Goal: Task Accomplishment & Management: Manage account settings

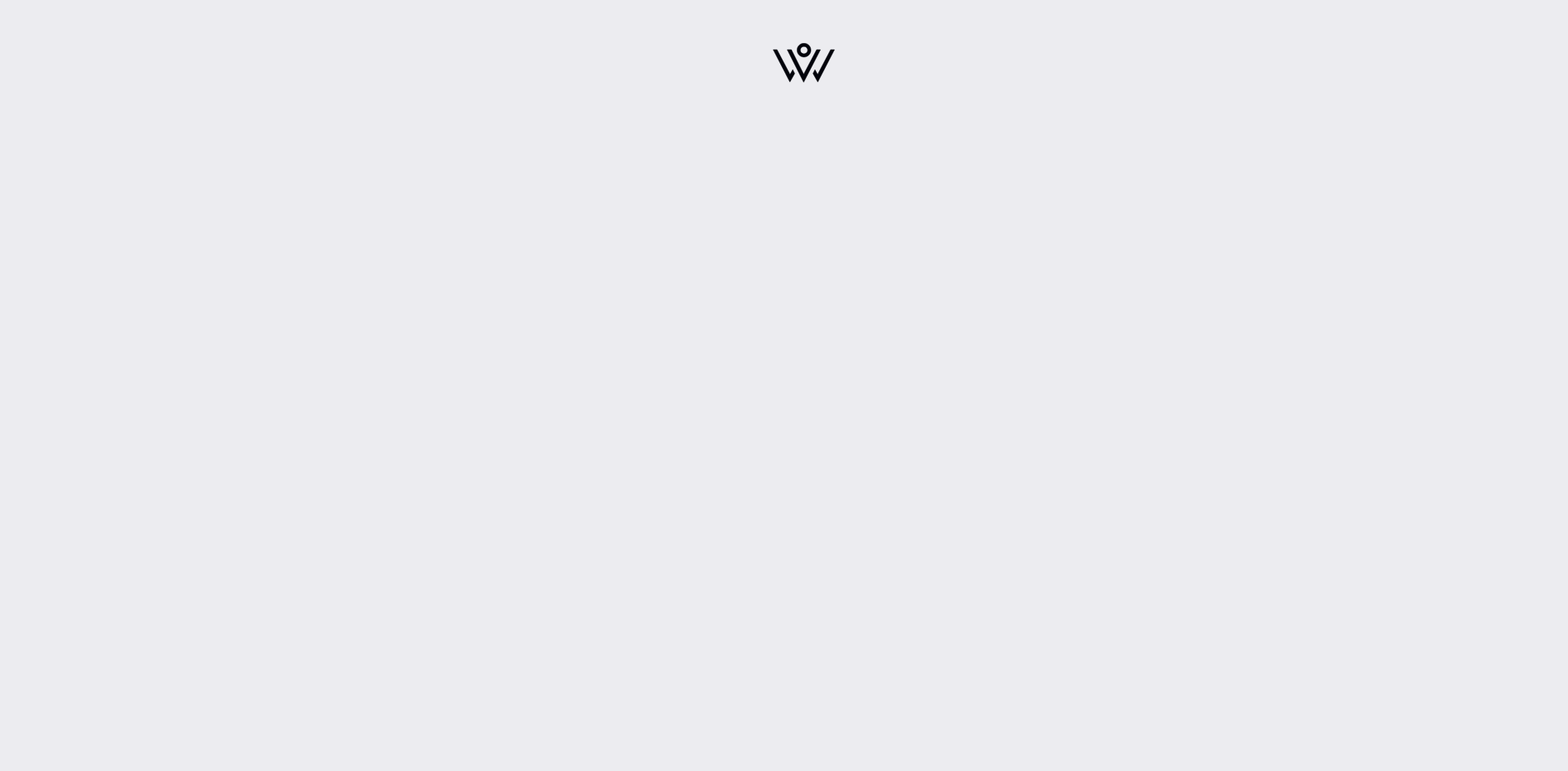
click at [805, 67] on img at bounding box center [804, 63] width 62 height 40
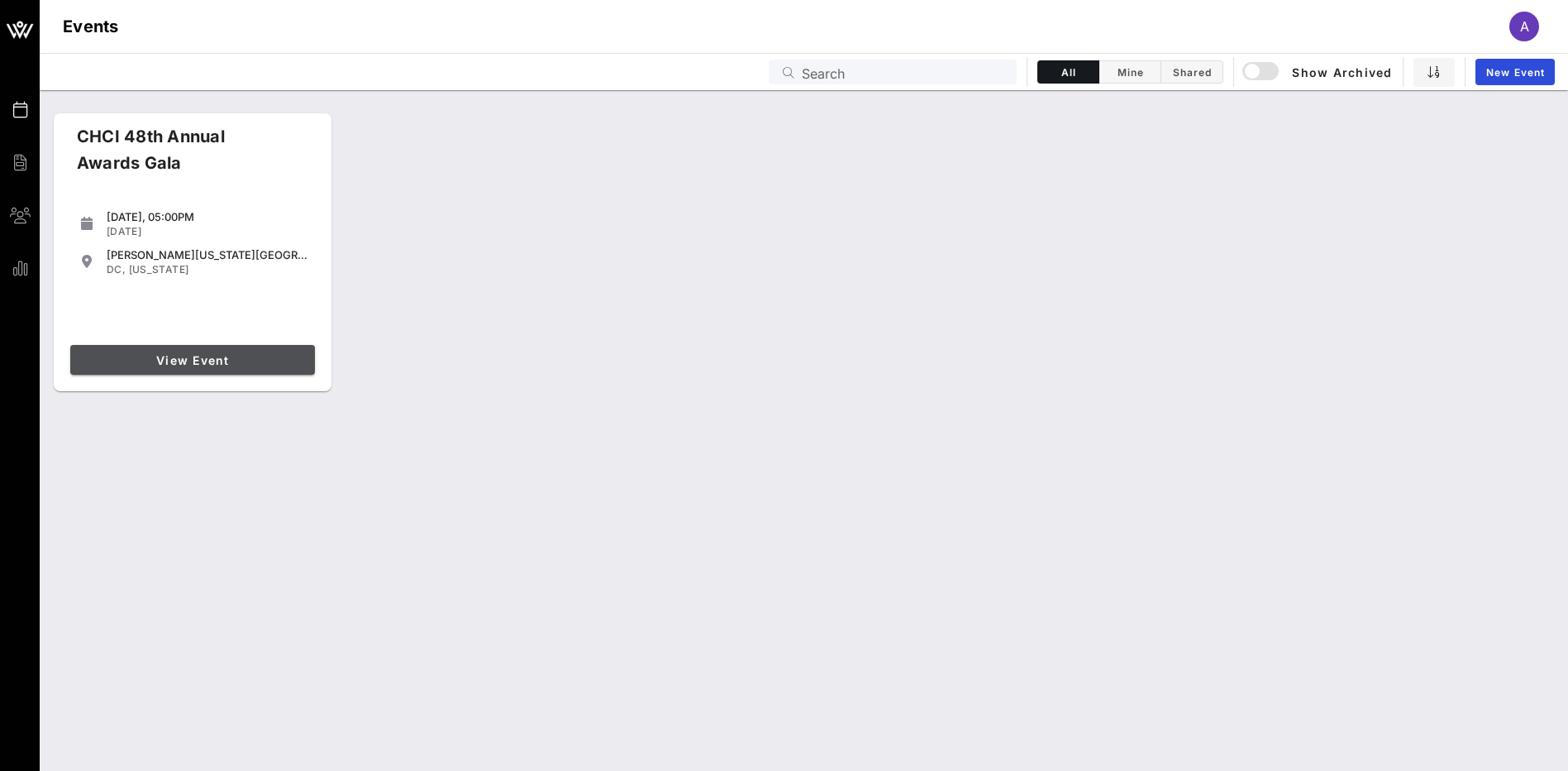
click at [207, 366] on span "View Event" at bounding box center [192, 360] width 231 height 14
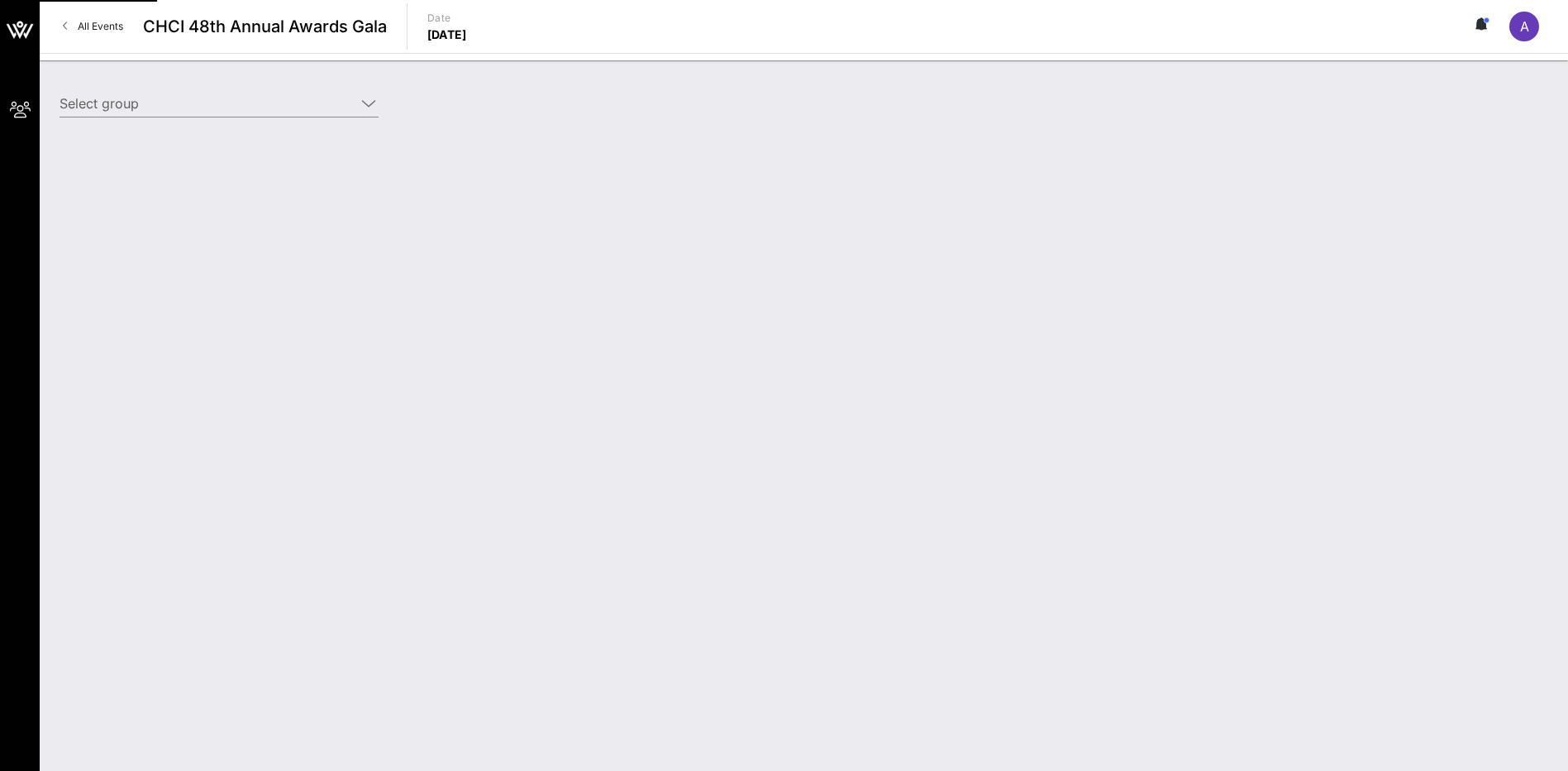
type input "Forbes Tate Partners (Forbes Tate Partners) [Andres Ramirez, aramirez@forbes-ta…"
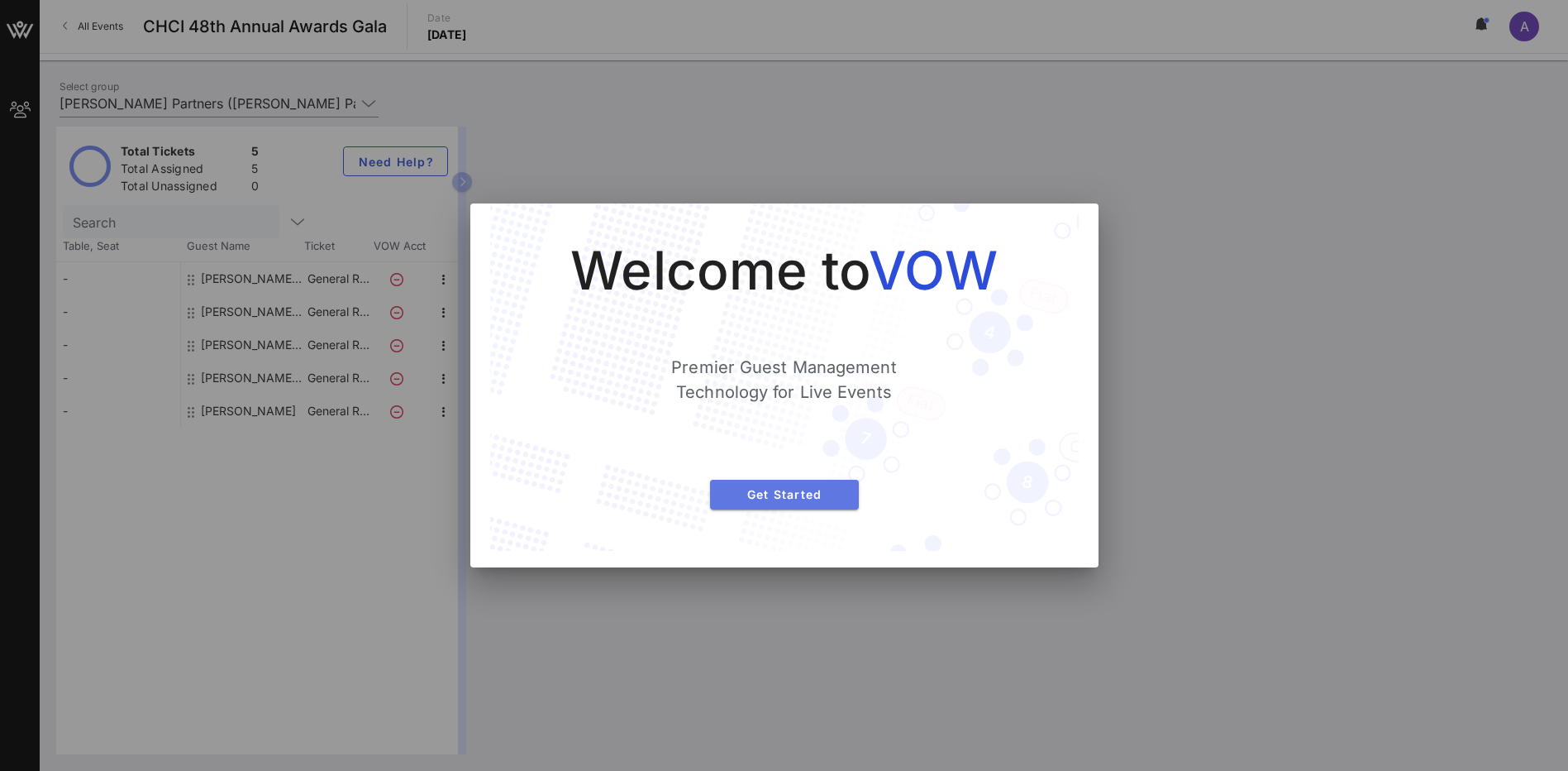
click at [766, 492] on span "Get Started" at bounding box center [785, 493] width 123 height 14
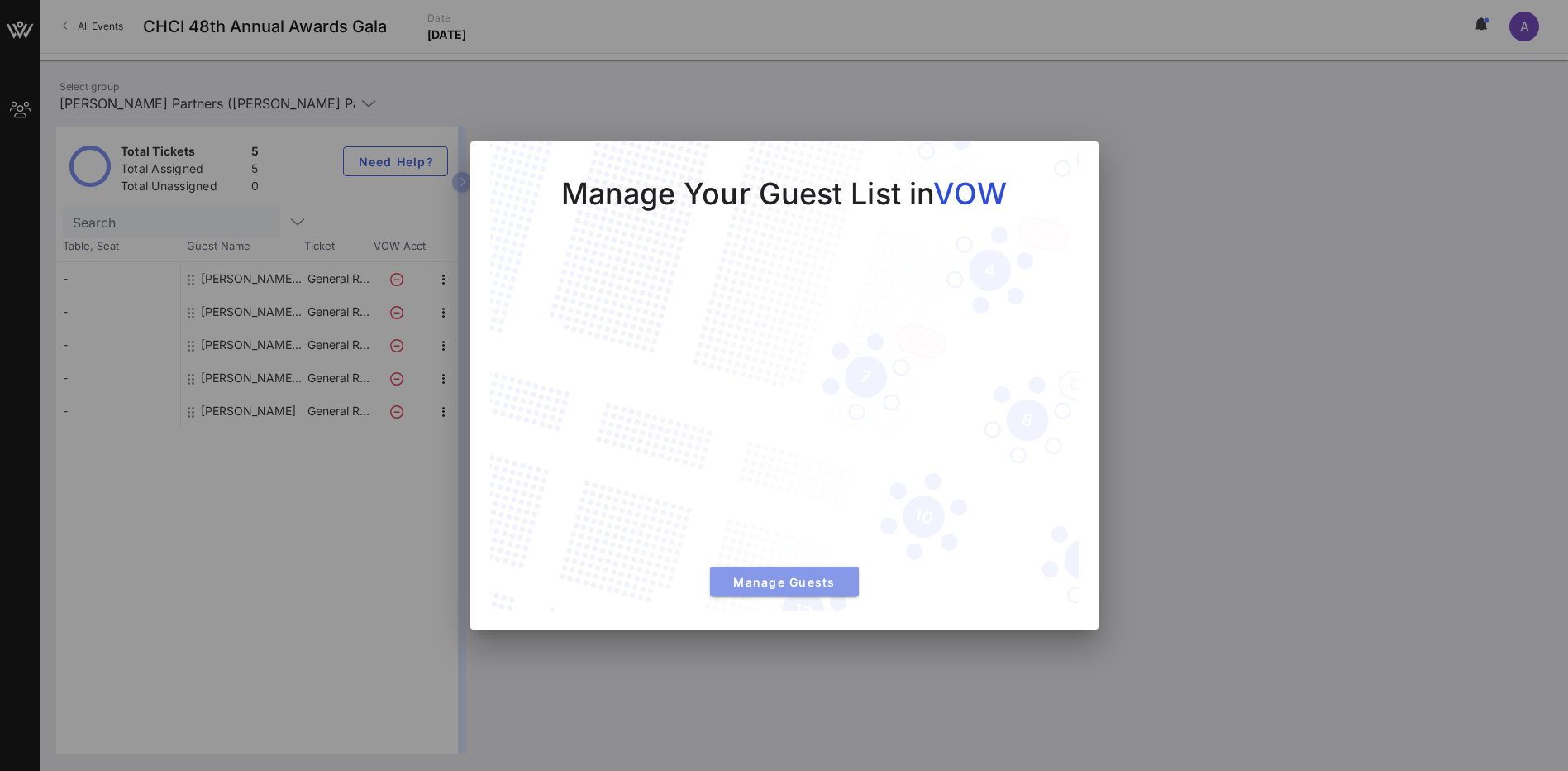
click at [758, 592] on button "Manage Guests" at bounding box center [785, 581] width 149 height 30
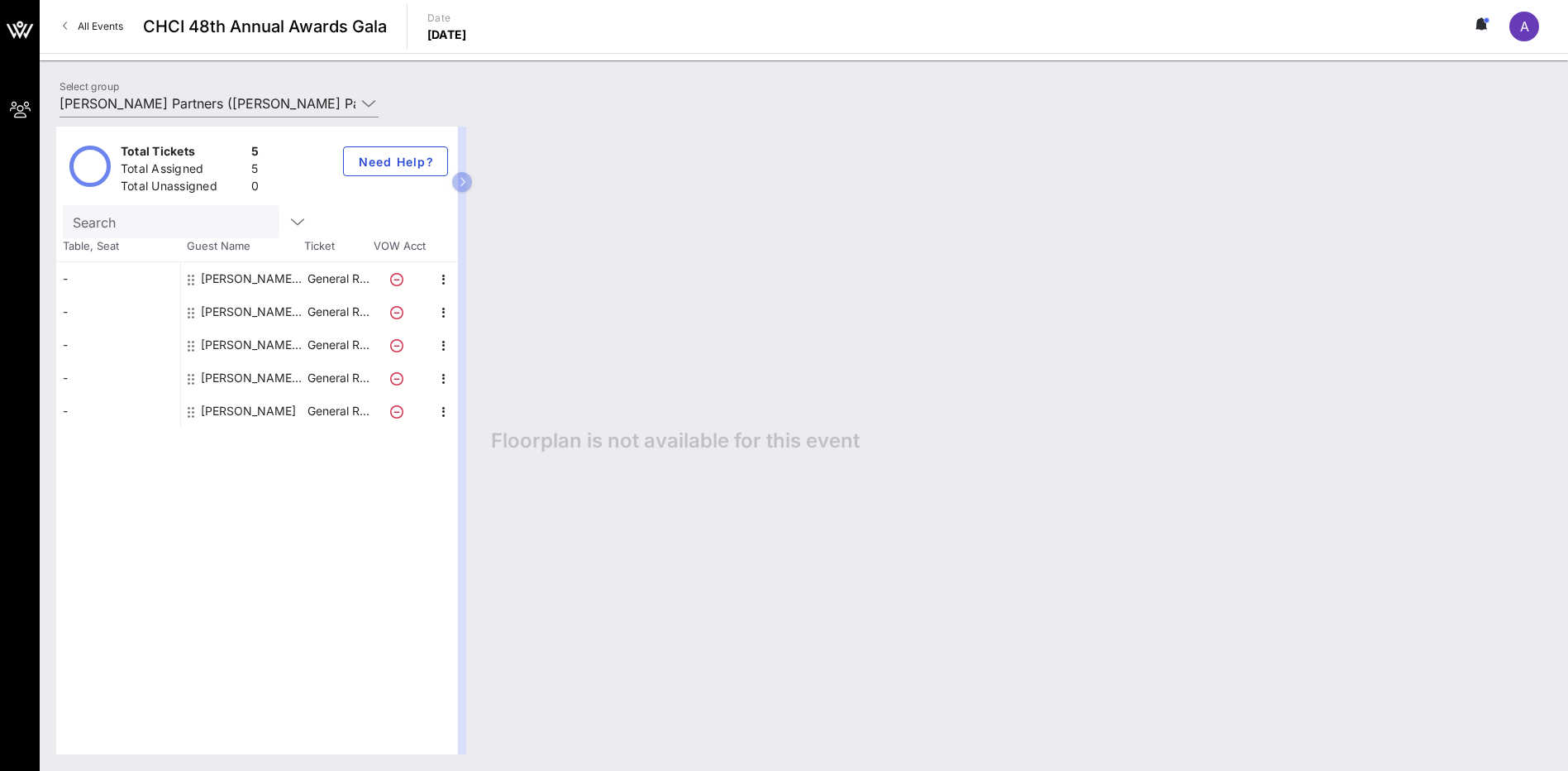
click at [241, 341] on div "Jacki Ramirez Forbes Tate Partners" at bounding box center [253, 344] width 104 height 33
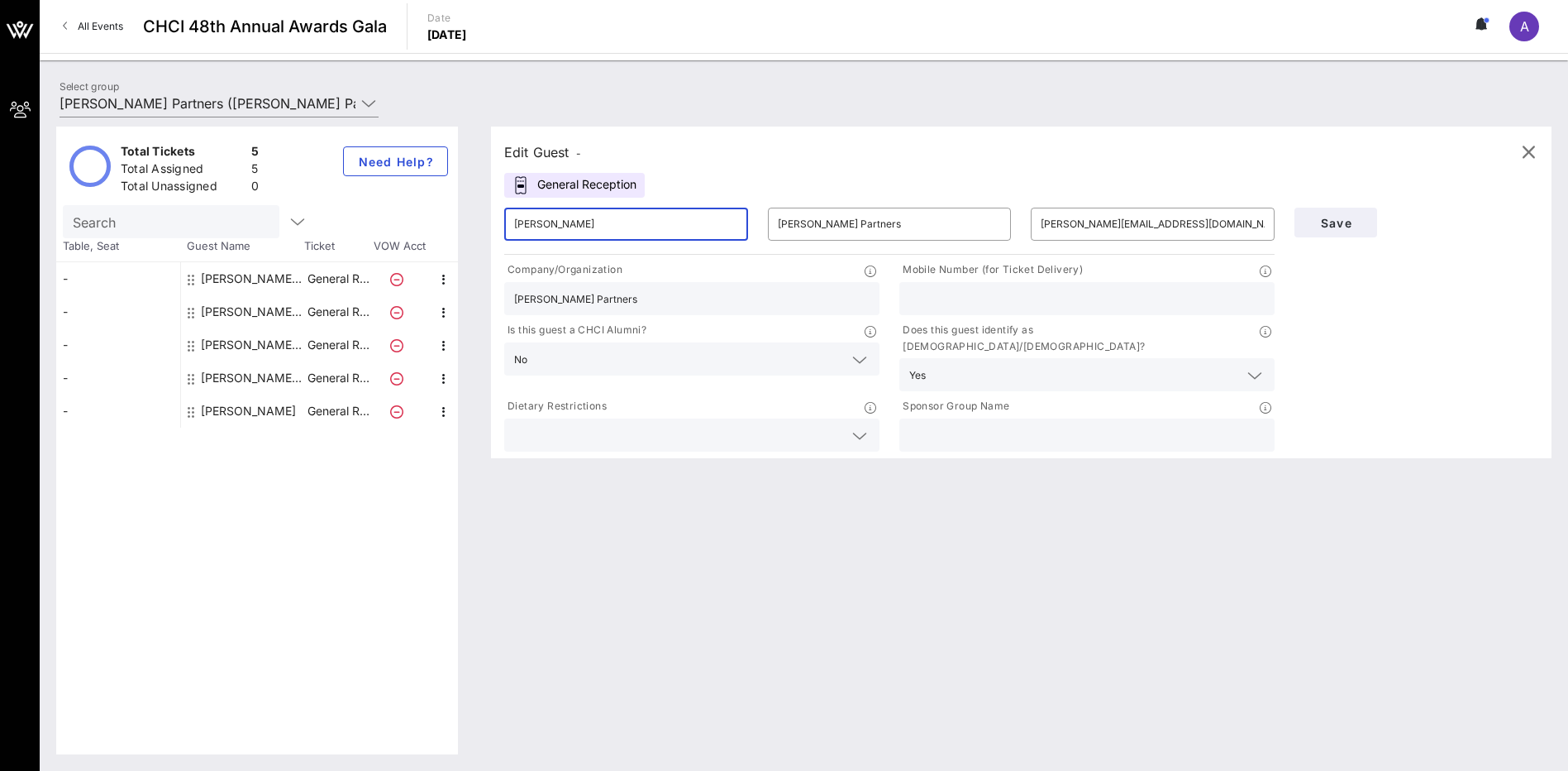
drag, startPoint x: 642, startPoint y: 228, endPoint x: 506, endPoint y: 226, distance: 136.0
click at [506, 226] on div "​ Jacki Ramirez" at bounding box center [626, 224] width 244 height 33
click at [914, 223] on input "Forbes Tate Partners" at bounding box center [890, 224] width 224 height 26
click at [681, 230] on input "Fabian" at bounding box center [625, 224] width 224 height 26
type input "Fabian Donate"
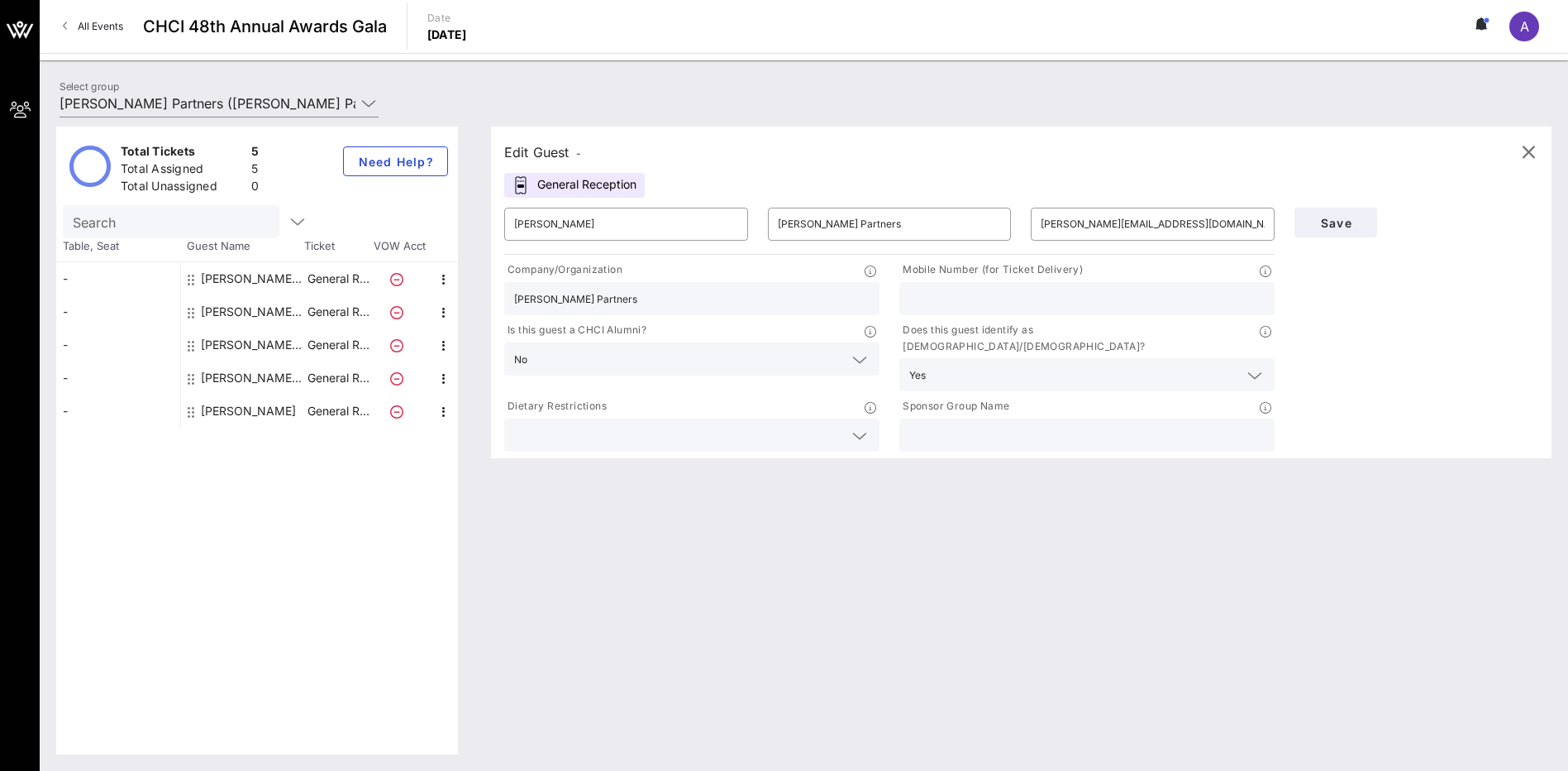
click at [605, 302] on input "Forbes Tate Partners" at bounding box center [691, 299] width 355 height 22
click at [832, 224] on input "Forbes Tate Partners" at bounding box center [890, 224] width 224 height 26
drag, startPoint x: 901, startPoint y: 222, endPoint x: 745, endPoint y: 219, distance: 156.0
click at [745, 219] on div "​ Fabian Donate ​ Forbes Tate Partners ​ jacki@ramirezgroup.com" at bounding box center [889, 224] width 791 height 53
drag, startPoint x: 592, startPoint y: 225, endPoint x: 546, endPoint y: 224, distance: 46.0
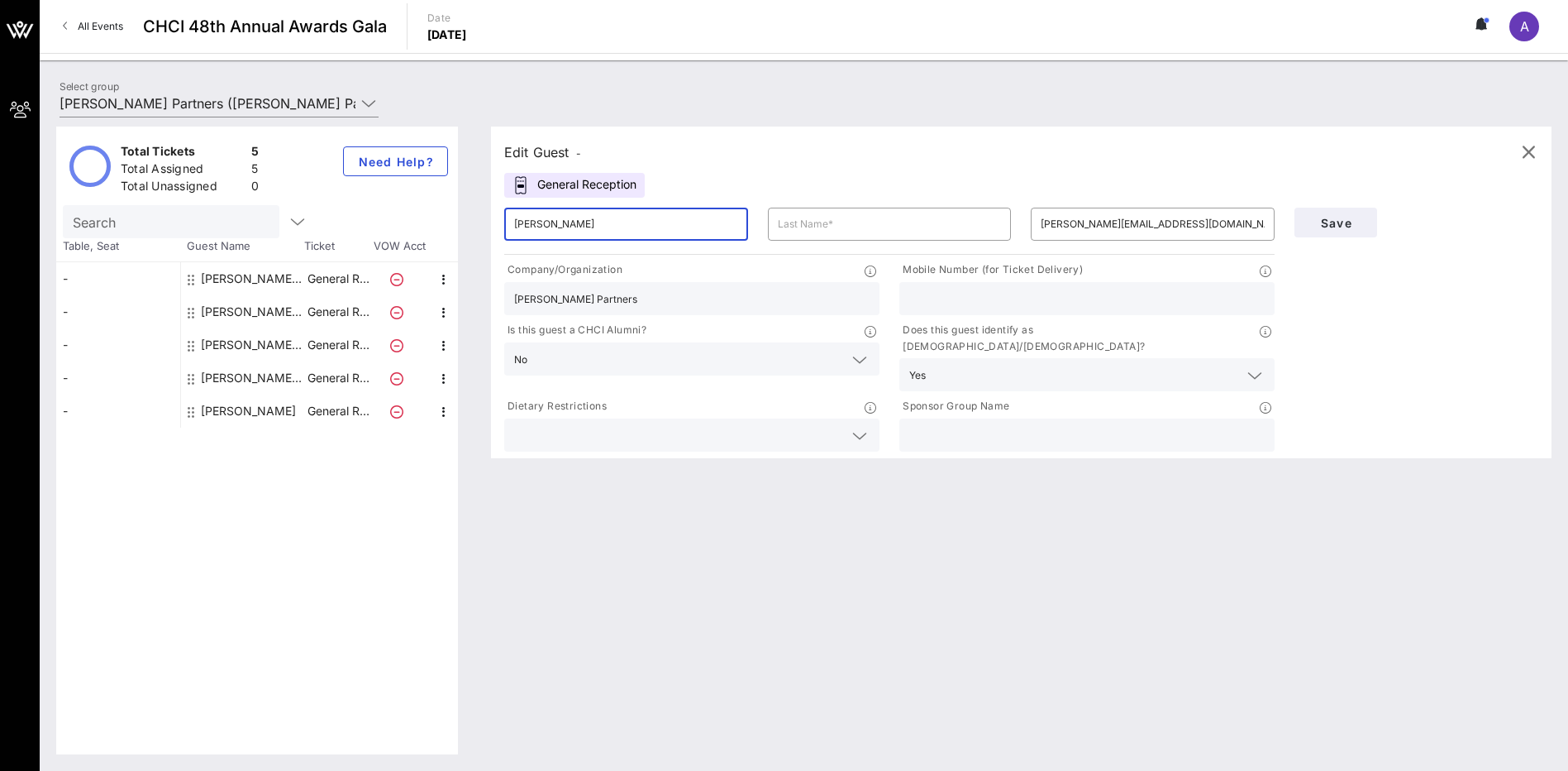
click at [546, 224] on input "Fabian Donate" at bounding box center [625, 224] width 224 height 26
type input "Fabian"
click at [806, 230] on input "text" at bounding box center [890, 224] width 224 height 26
paste input "Donate"
type input "Donate"
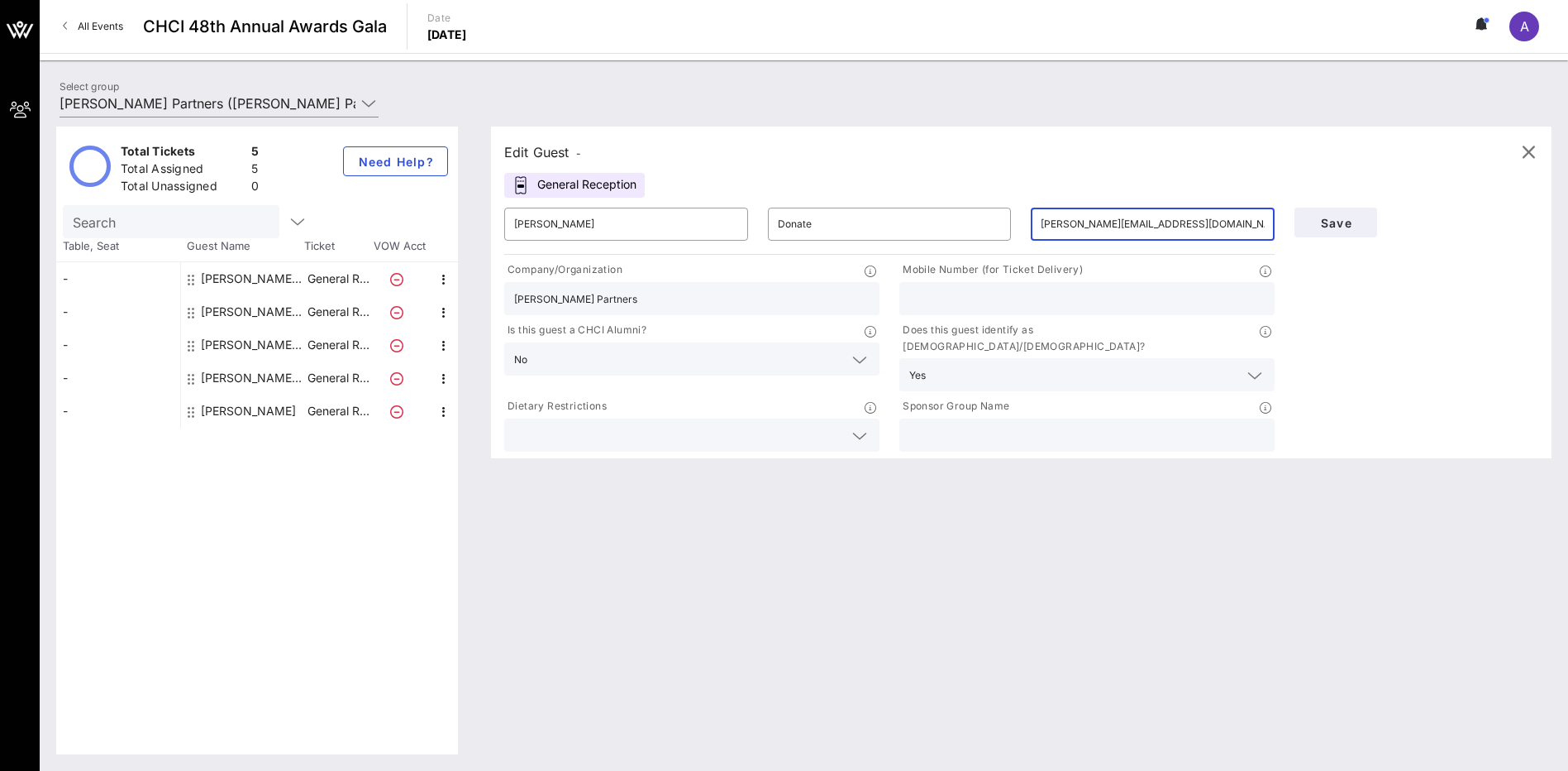
drag, startPoint x: 1165, startPoint y: 217, endPoint x: 1177, endPoint y: 217, distance: 12.0
click at [1165, 217] on input "jacki@ramirezgroup.com" at bounding box center [1152, 224] width 224 height 26
drag, startPoint x: 1183, startPoint y: 219, endPoint x: 1032, endPoint y: 217, distance: 151.0
click at [1032, 217] on div "​ jacki@ramirezgroup.com" at bounding box center [1152, 224] width 244 height 33
paste input "fabian@fabiandonate.com"
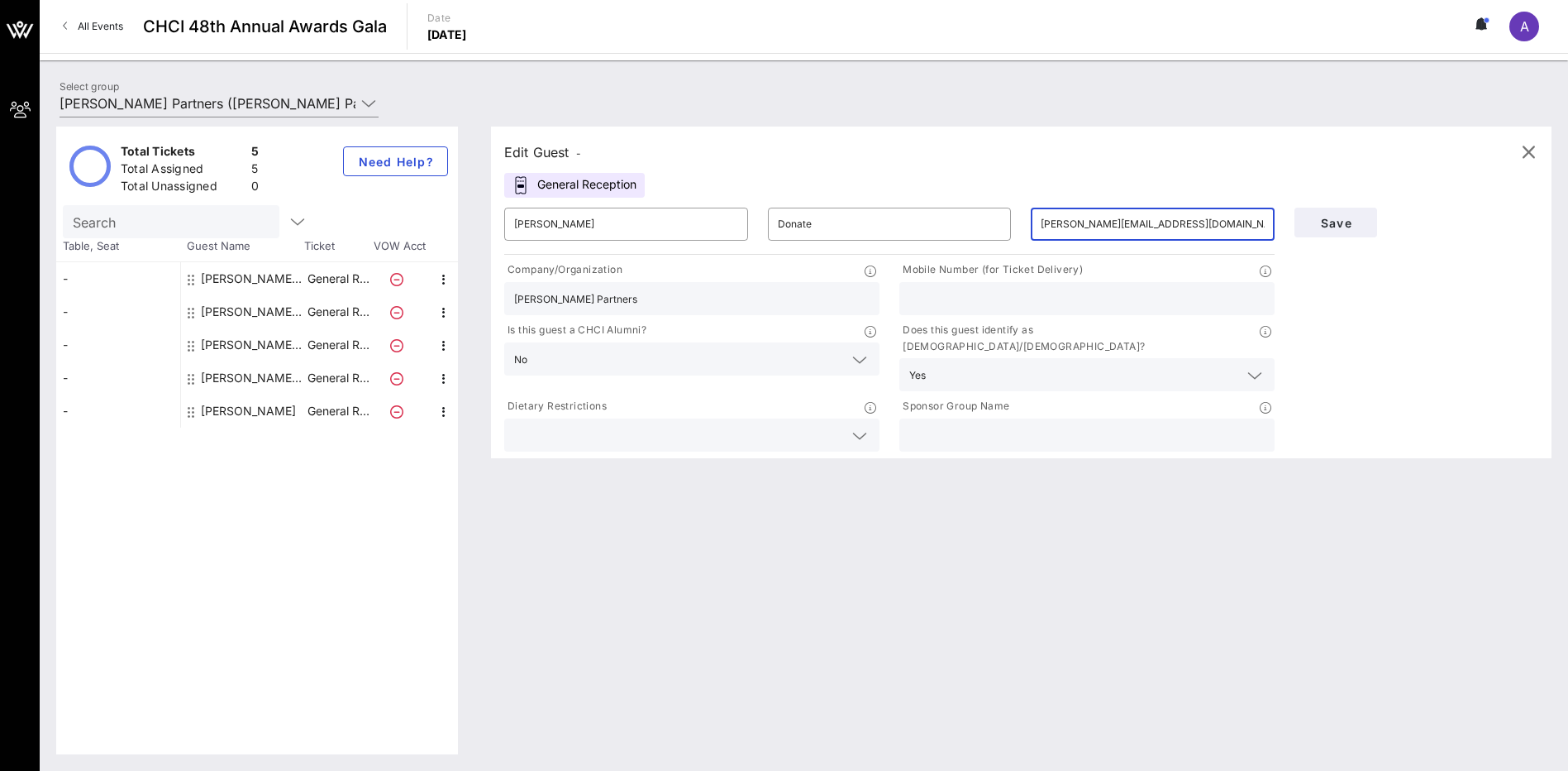
type input "fabian@fabiandonate.com"
click at [662, 300] on input "Forbes Tate Partners" at bounding box center [691, 299] width 355 height 22
drag, startPoint x: 662, startPoint y: 300, endPoint x: 501, endPoint y: 292, distance: 161.2
click at [501, 292] on div "Company/Organization Forbes Tate Partners" at bounding box center [691, 288] width 395 height 60
type input "Nevada State Senate"
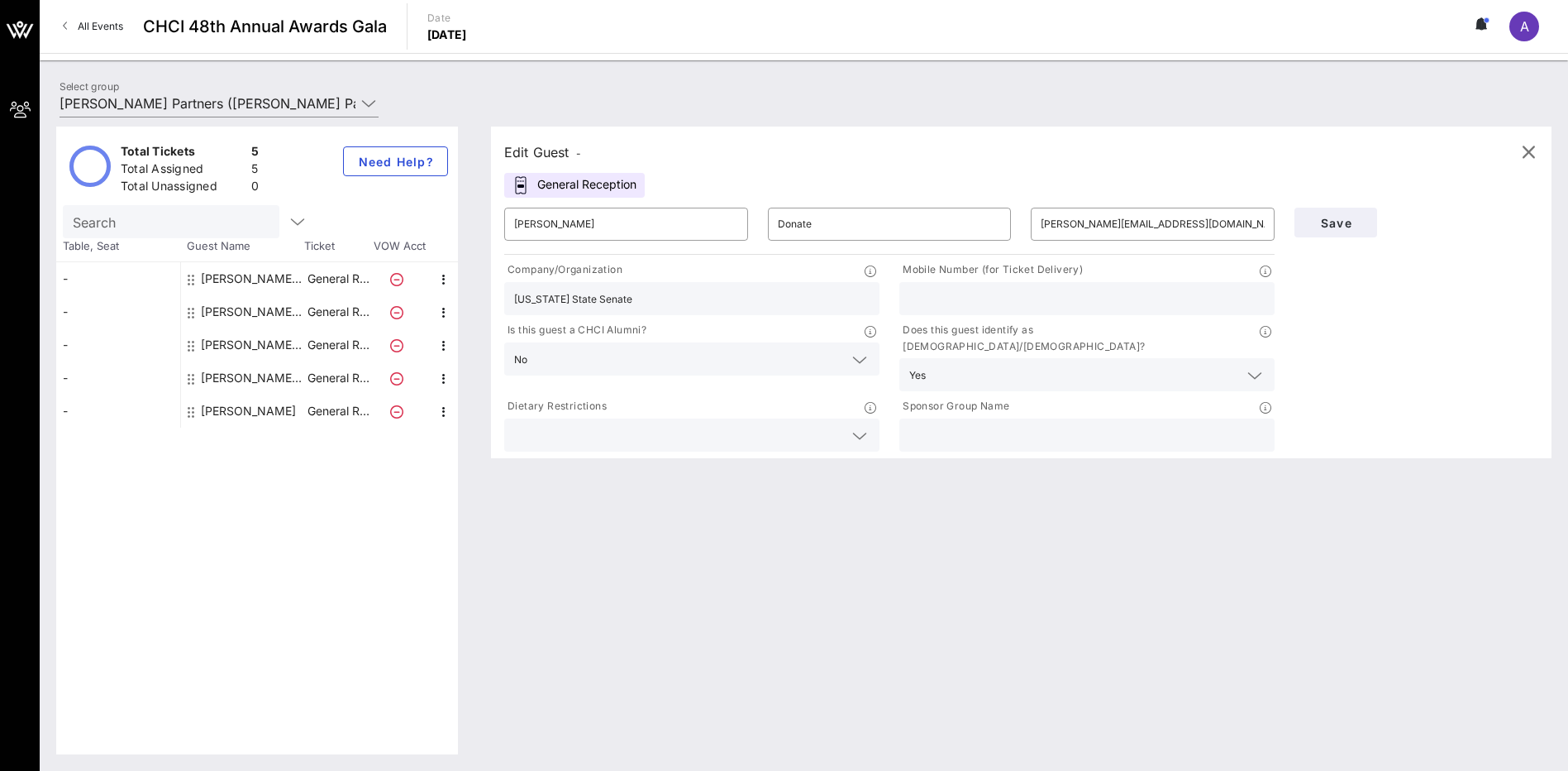
click at [965, 298] on input "text" at bounding box center [1087, 299] width 355 height 22
type input "7023726079"
click at [705, 354] on input "text" at bounding box center [678, 358] width 289 height 22
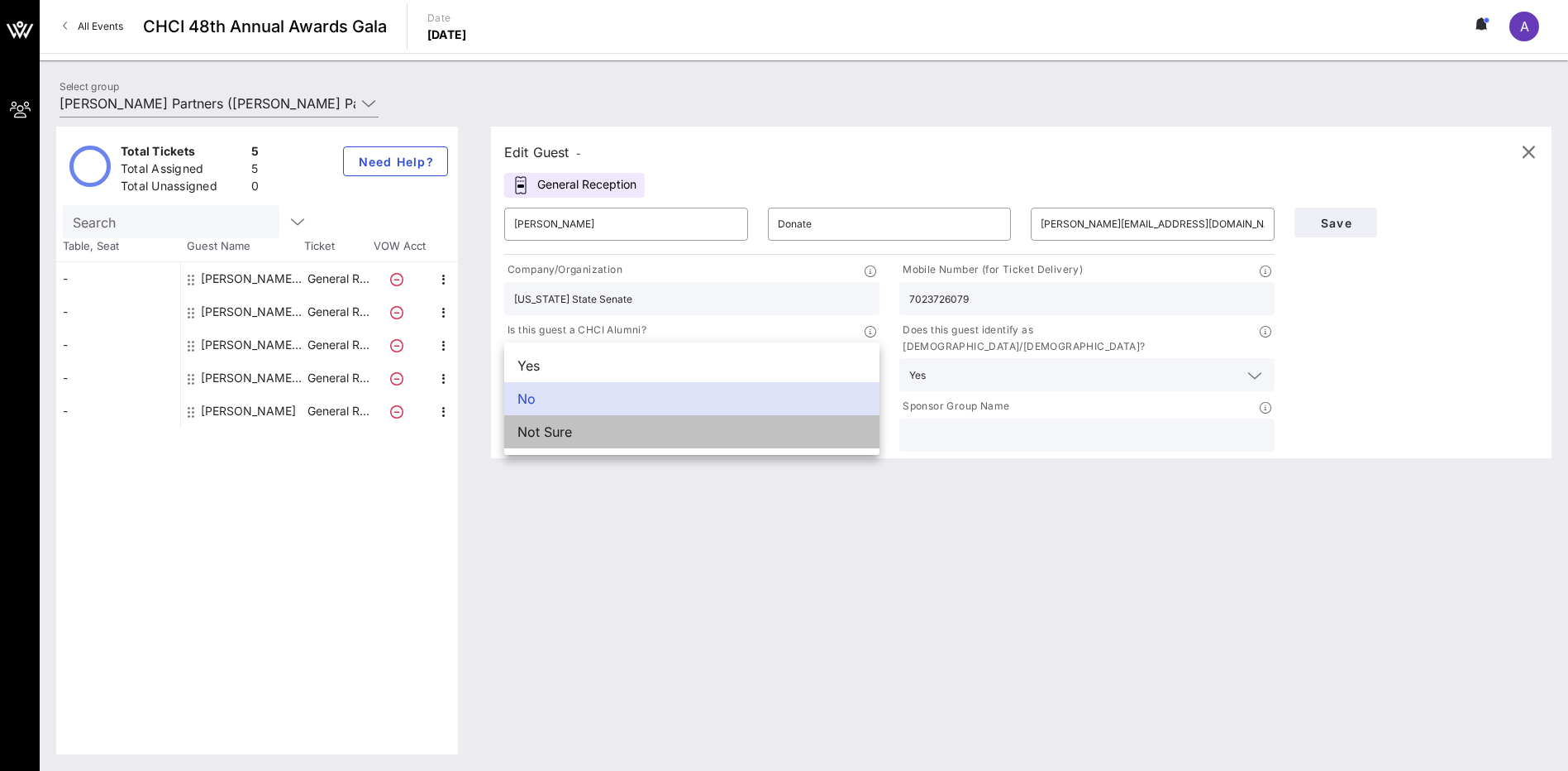
click at [652, 428] on div "Not Sure" at bounding box center [691, 431] width 375 height 33
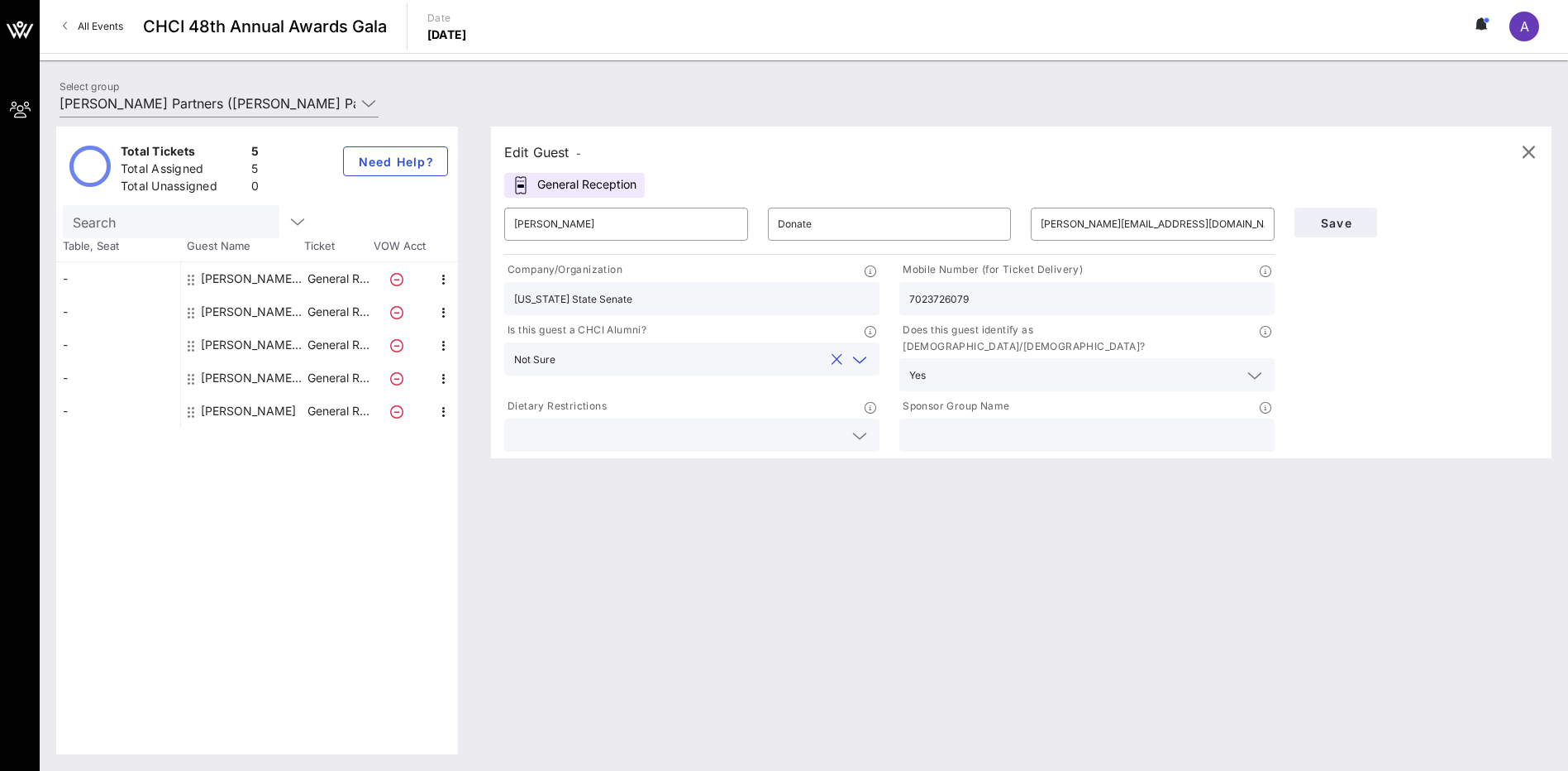
click at [941, 424] on input "text" at bounding box center [1087, 435] width 355 height 22
type input "Forbes Tate Partners"
click at [1337, 226] on span "Save" at bounding box center [1336, 222] width 57 height 14
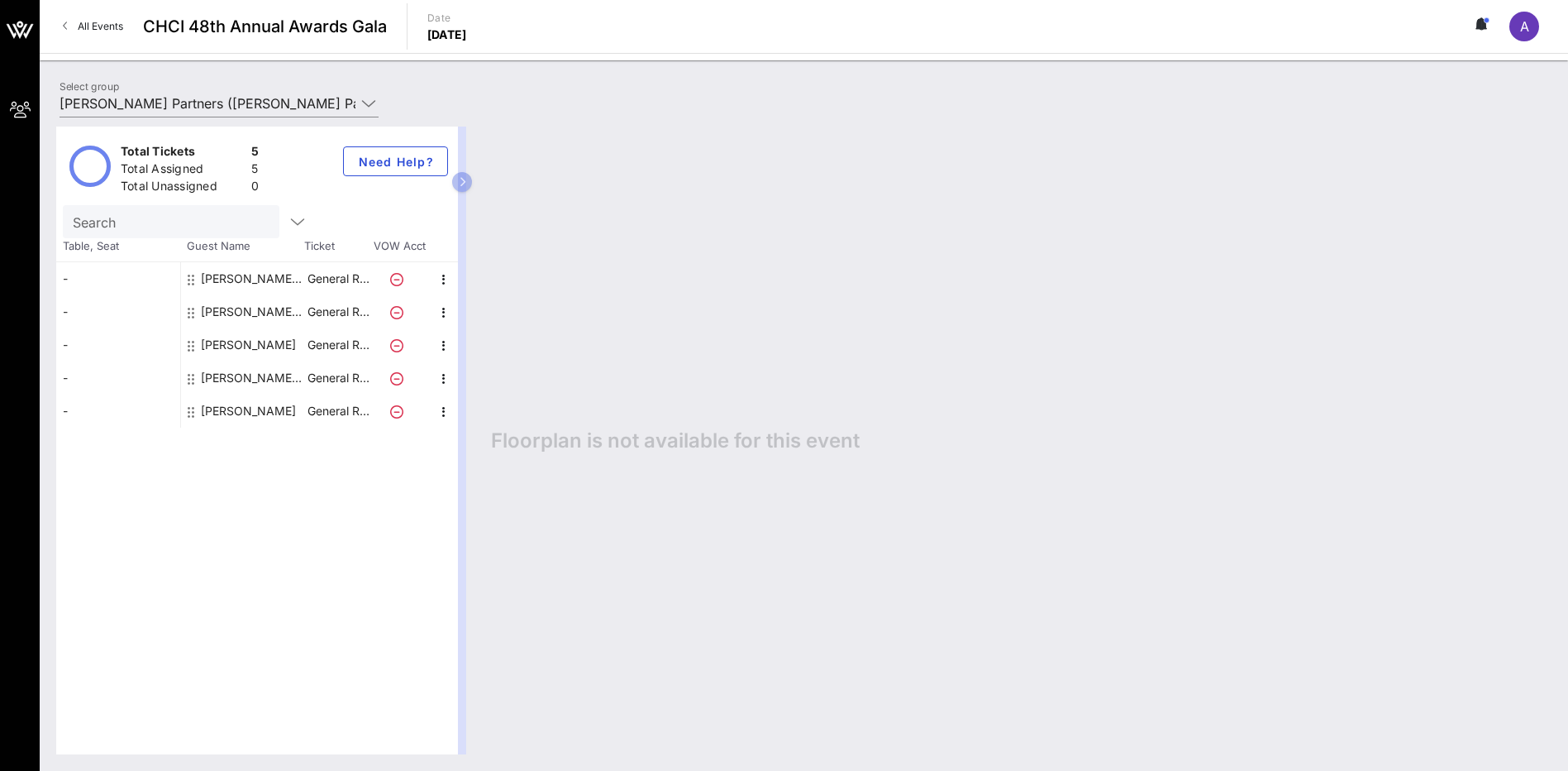
click at [230, 403] on div "Victoria Gavito" at bounding box center [248, 410] width 95 height 33
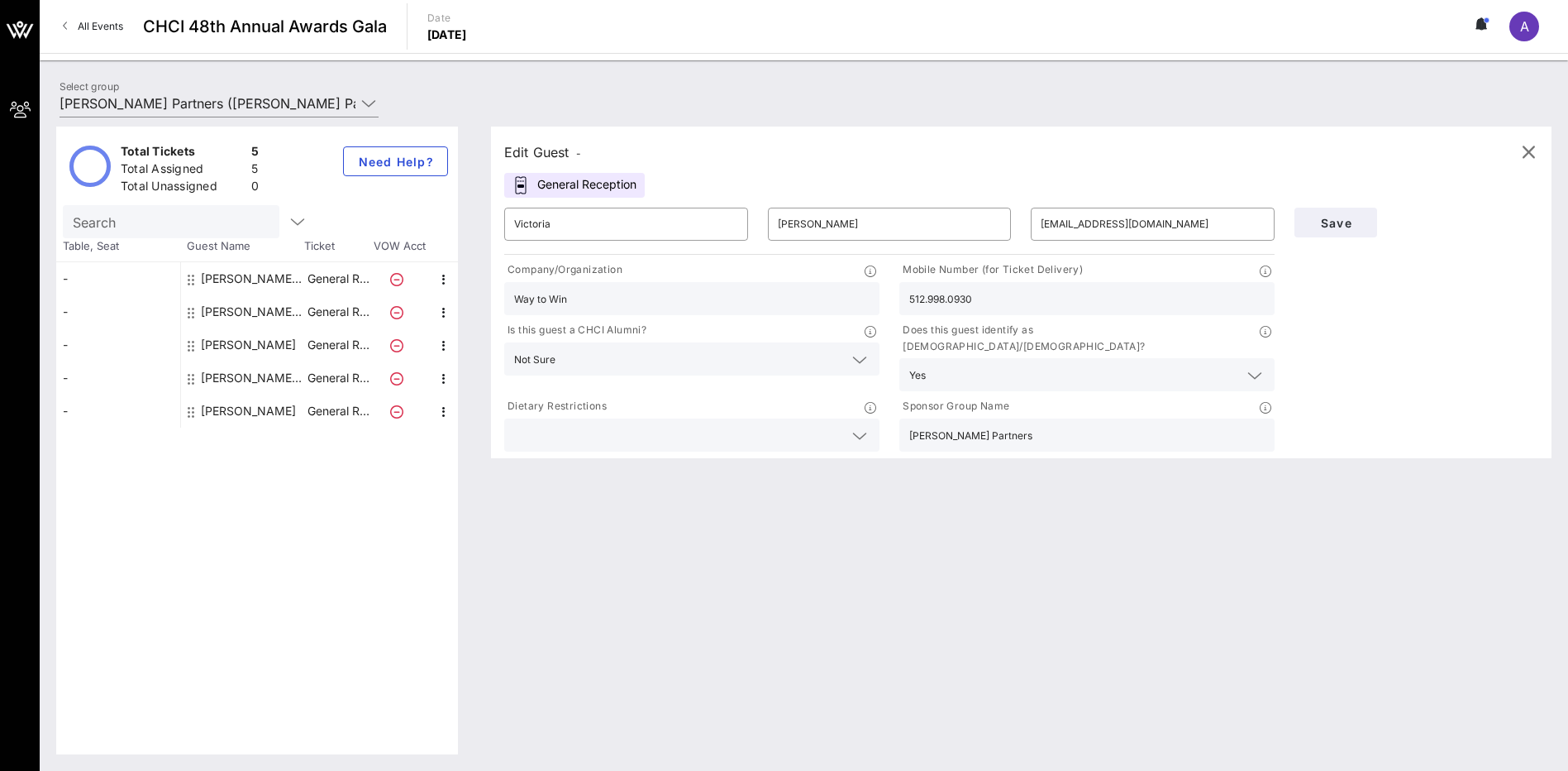
click at [235, 308] on div "Elizabeth Gonzalez Forbes Tate Partners" at bounding box center [253, 311] width 104 height 33
type input "Elizabeth Gonzalez"
type input "Forbes Tate Partners"
type input "andresramirezlv@gmail.com"
type input "Forbes Tate Partners"
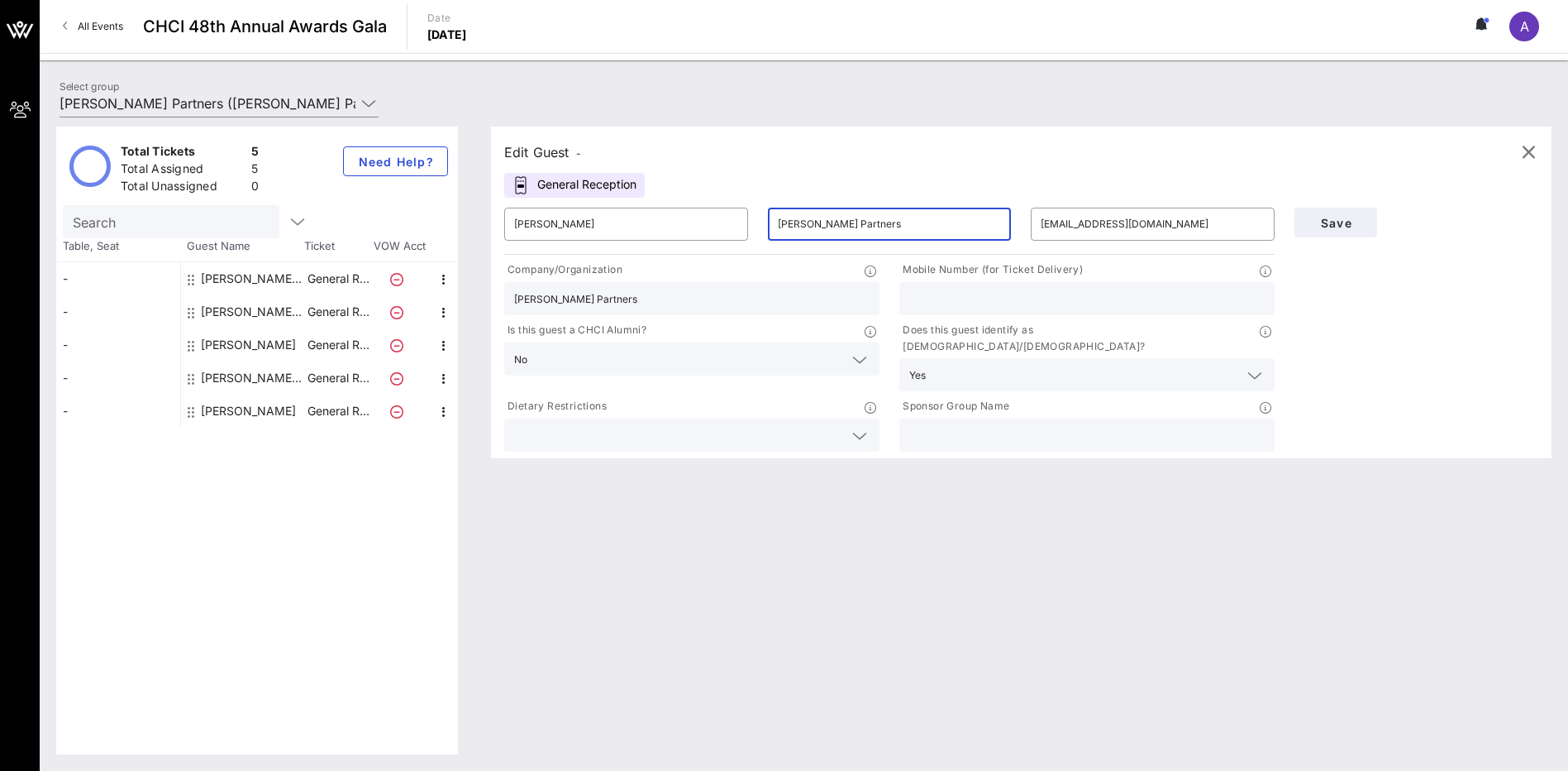
drag, startPoint x: 905, startPoint y: 219, endPoint x: 777, endPoint y: 215, distance: 128.1
click at [778, 215] on input "Forbes Tate Partners" at bounding box center [890, 224] width 224 height 26
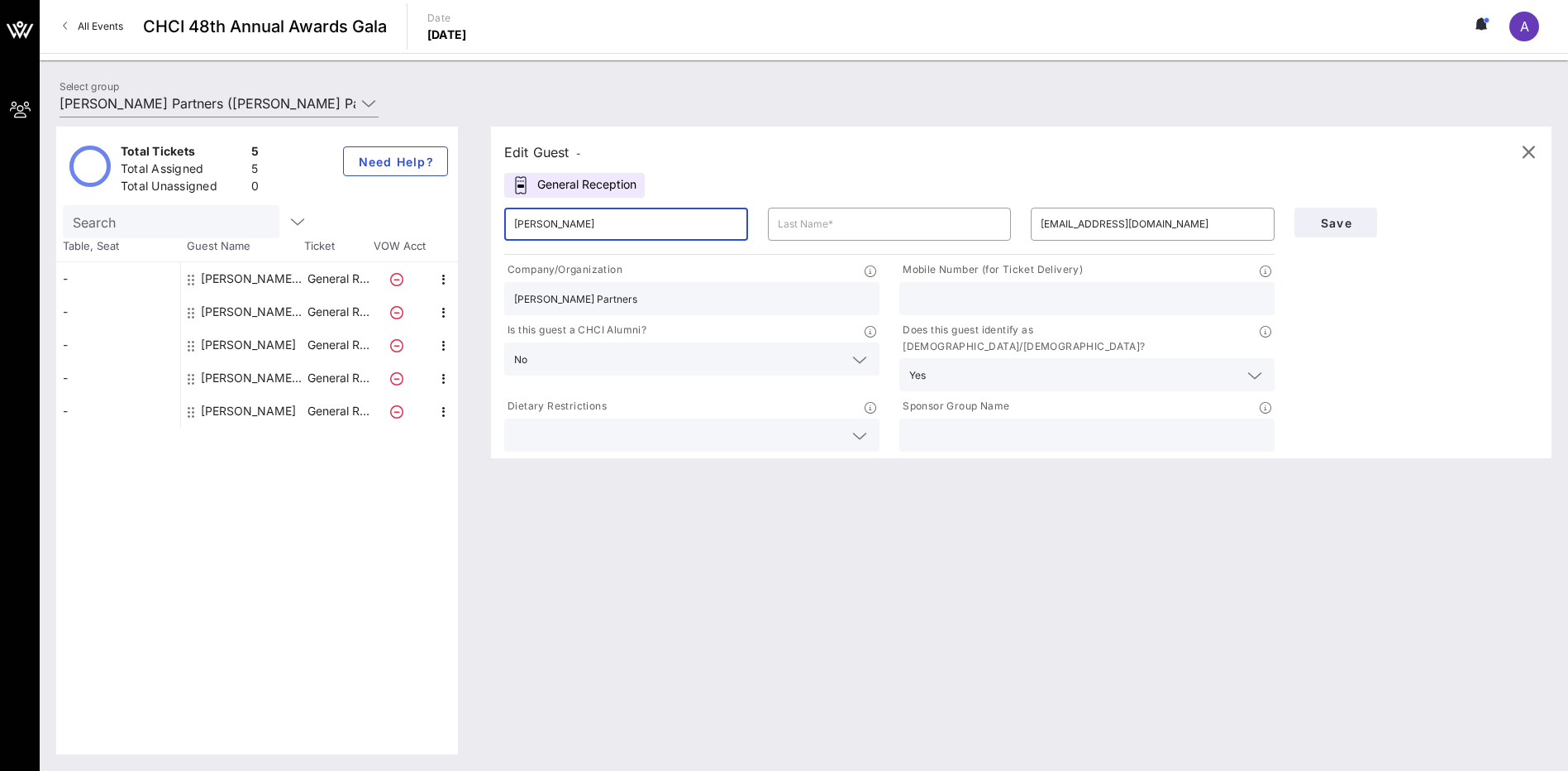
drag, startPoint x: 633, startPoint y: 229, endPoint x: 562, endPoint y: 222, distance: 71.3
click at [562, 222] on input "Elizabeth Gonzalez" at bounding box center [625, 224] width 224 height 26
type input "Elizabeth"
click at [780, 215] on input "text" at bounding box center [890, 224] width 224 height 26
paste input "Gonzalez"
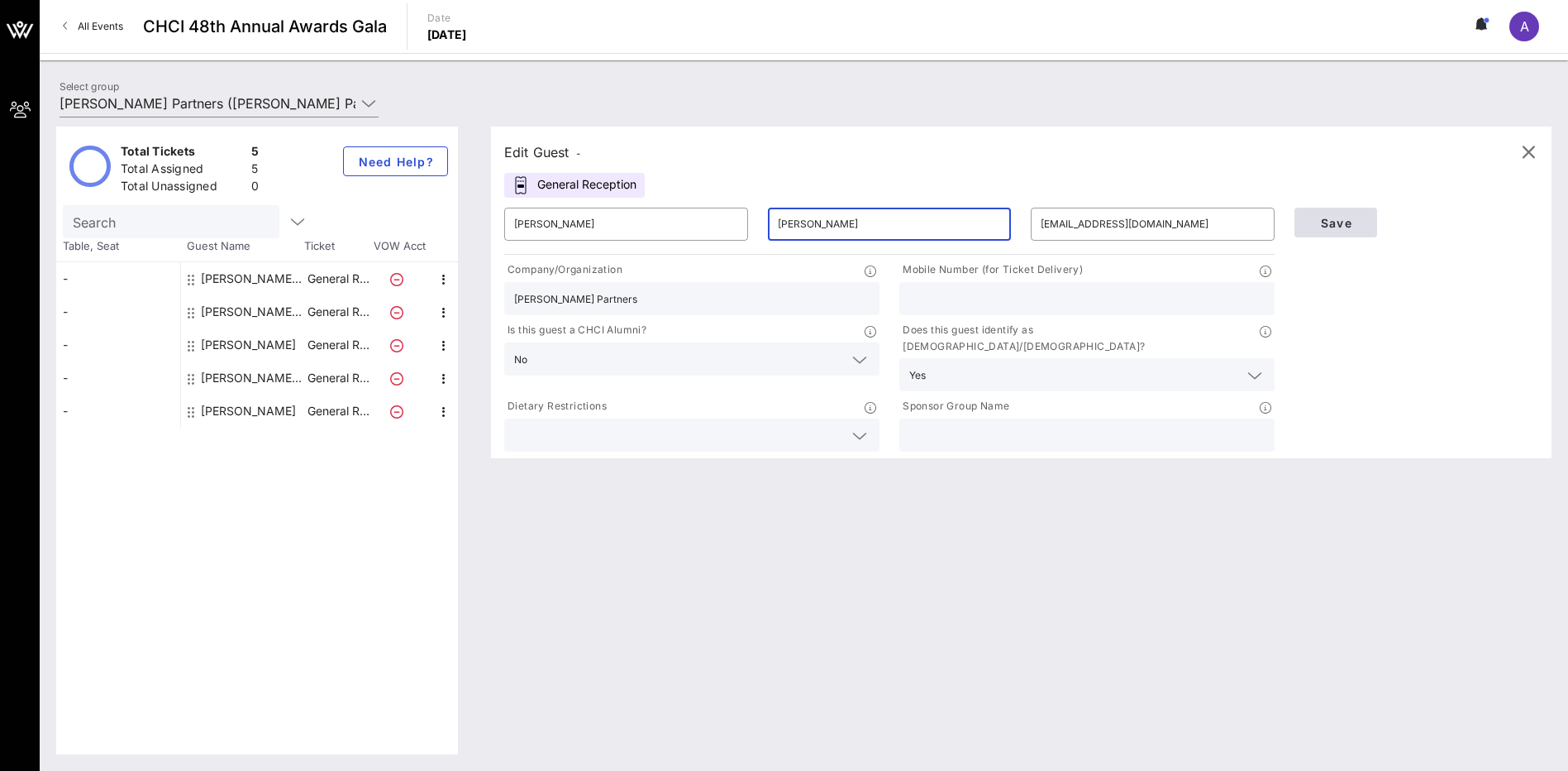
type input "Gonzalez"
click at [1327, 217] on span "Save" at bounding box center [1336, 222] width 57 height 14
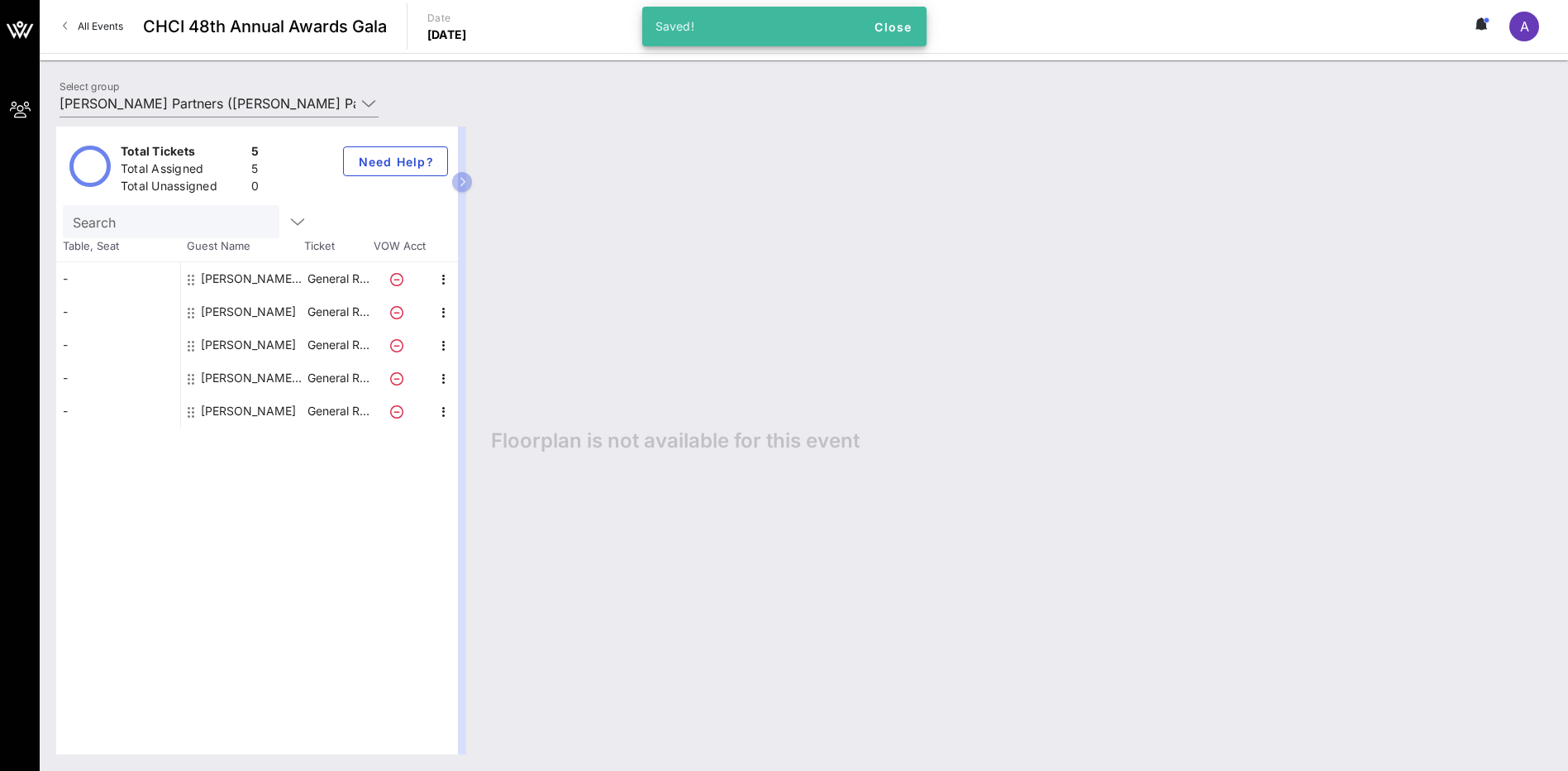
click at [256, 268] on div "Andres Ramirez Forbes Tate Partners" at bounding box center [253, 278] width 104 height 33
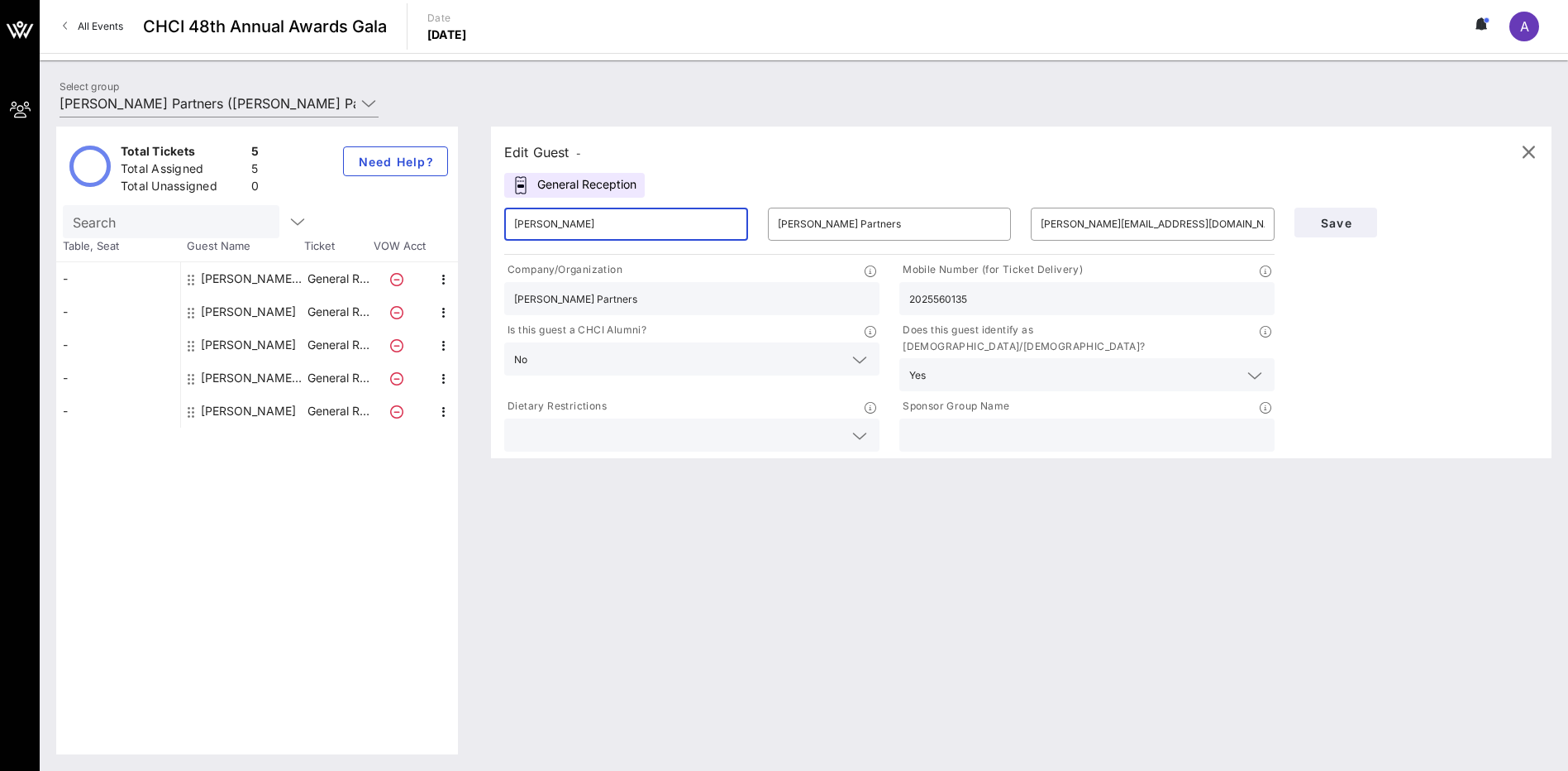
drag, startPoint x: 594, startPoint y: 220, endPoint x: 546, endPoint y: 220, distance: 48.0
click at [546, 220] on input "Andres Ramirez" at bounding box center [625, 224] width 224 height 26
type input "Andres"
drag, startPoint x: 886, startPoint y: 220, endPoint x: 775, endPoint y: 226, distance: 111.2
click at [775, 226] on div "​ Forbes Tate Partners" at bounding box center [890, 224] width 244 height 33
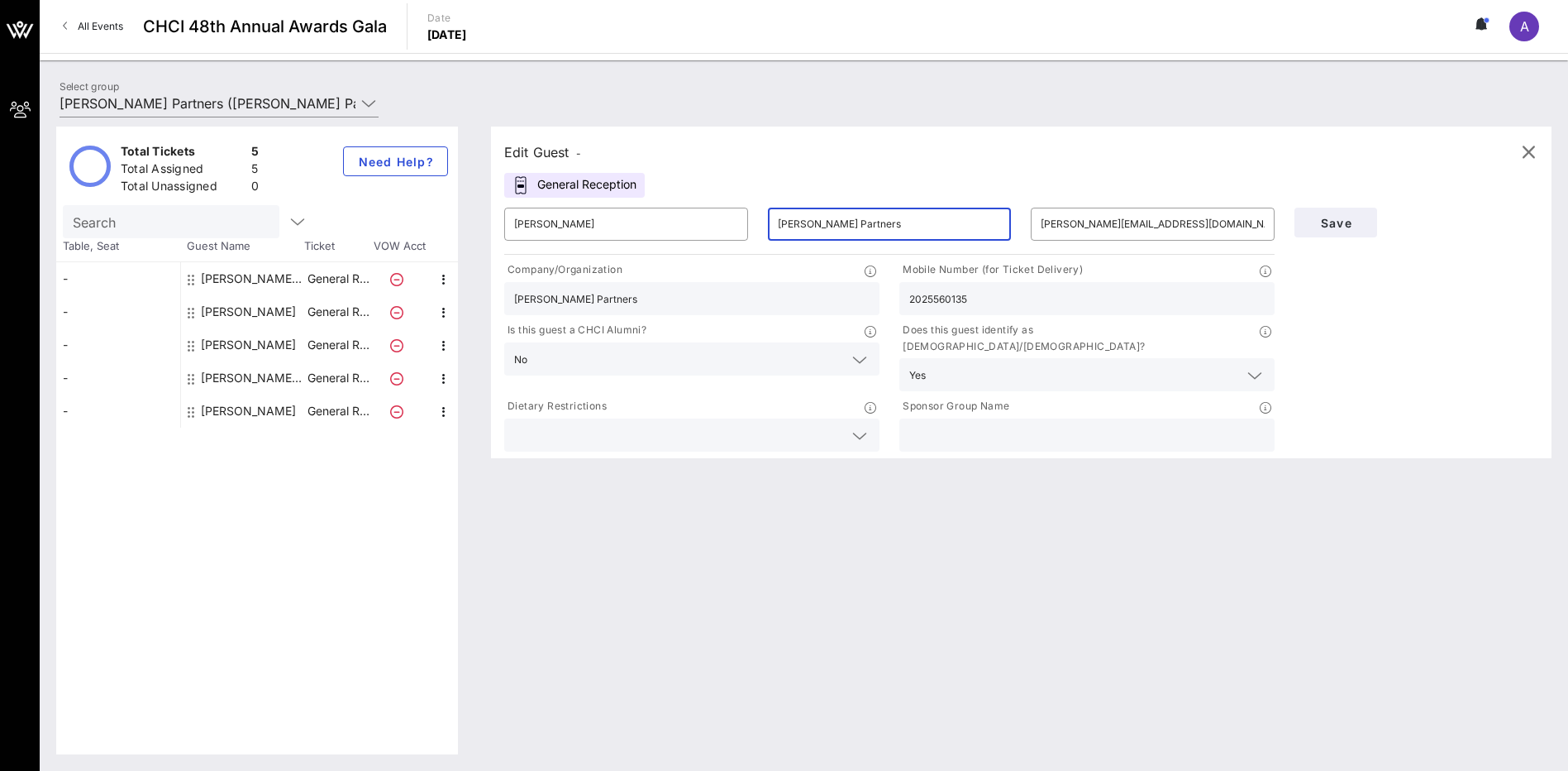
paste input "Ramirez"
type input "Ramirez"
click at [805, 571] on div "Edit Guest - General Reception ​ Andres ​ Ramirez ​ andres@ramirezgroup.com Com…" at bounding box center [1013, 440] width 1077 height 627
click at [1334, 228] on span "Save" at bounding box center [1336, 222] width 57 height 14
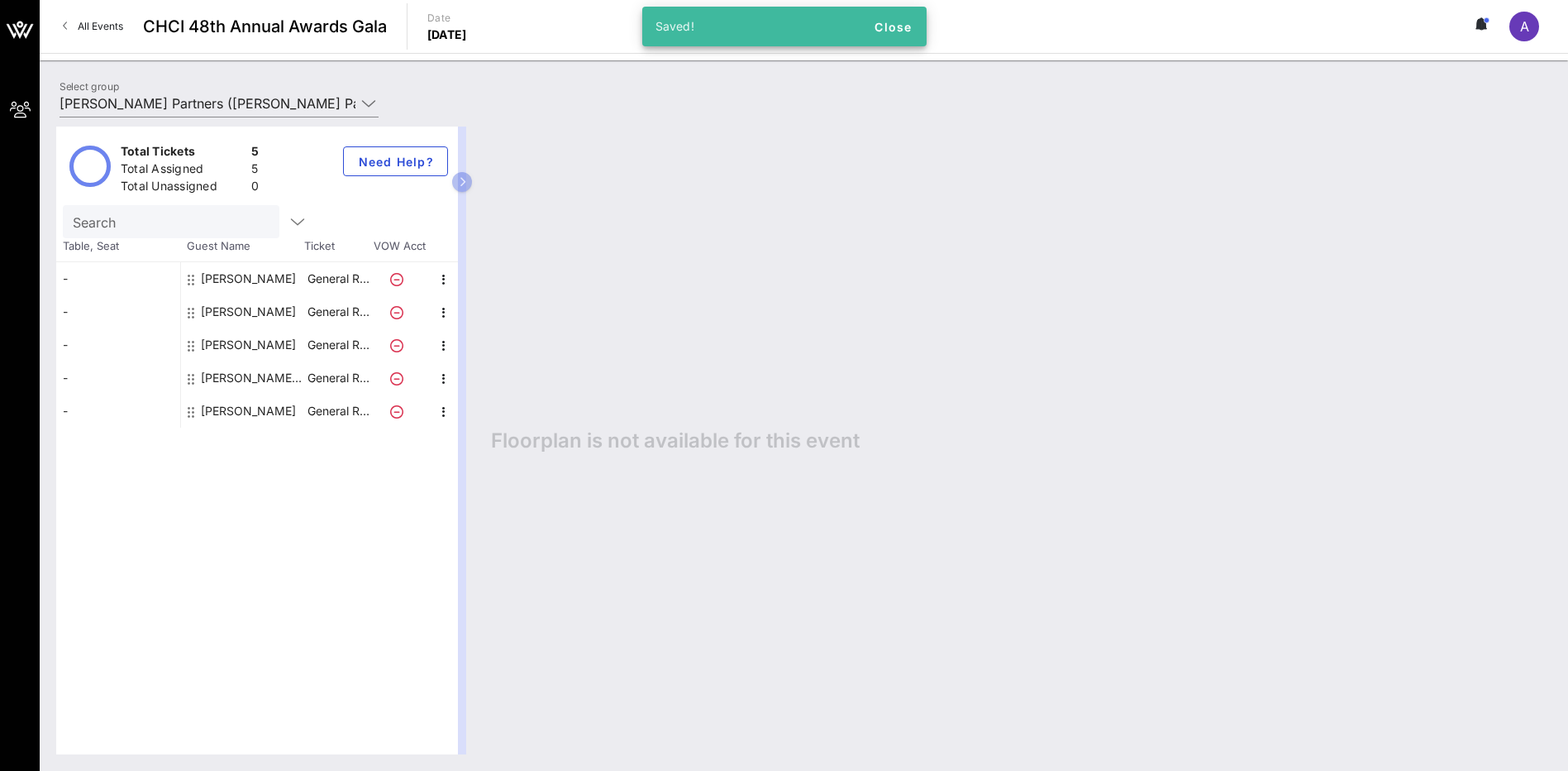
click at [219, 376] on div "Rich Lopez Forbes Tate Partners" at bounding box center [253, 377] width 104 height 33
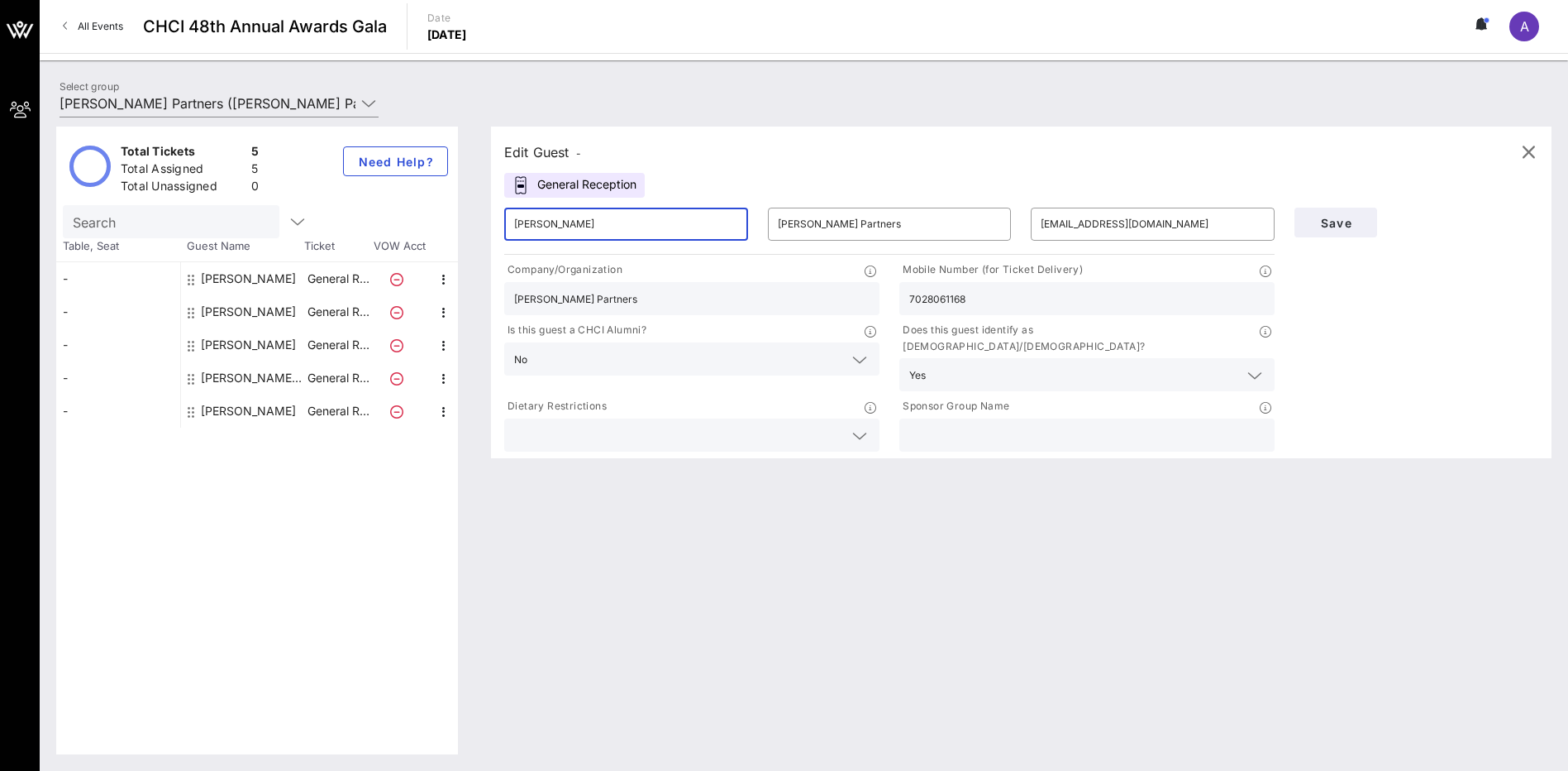
drag, startPoint x: 589, startPoint y: 222, endPoint x: 539, endPoint y: 221, distance: 50.0
click at [539, 221] on input "Rich Lopez" at bounding box center [625, 224] width 224 height 26
type input "Rich"
drag, startPoint x: 916, startPoint y: 229, endPoint x: 747, endPoint y: 225, distance: 169.0
click at [747, 225] on div "​ Rich ​ Forbes Tate Partners ​ info@ramirezgroup.com" at bounding box center [889, 224] width 791 height 53
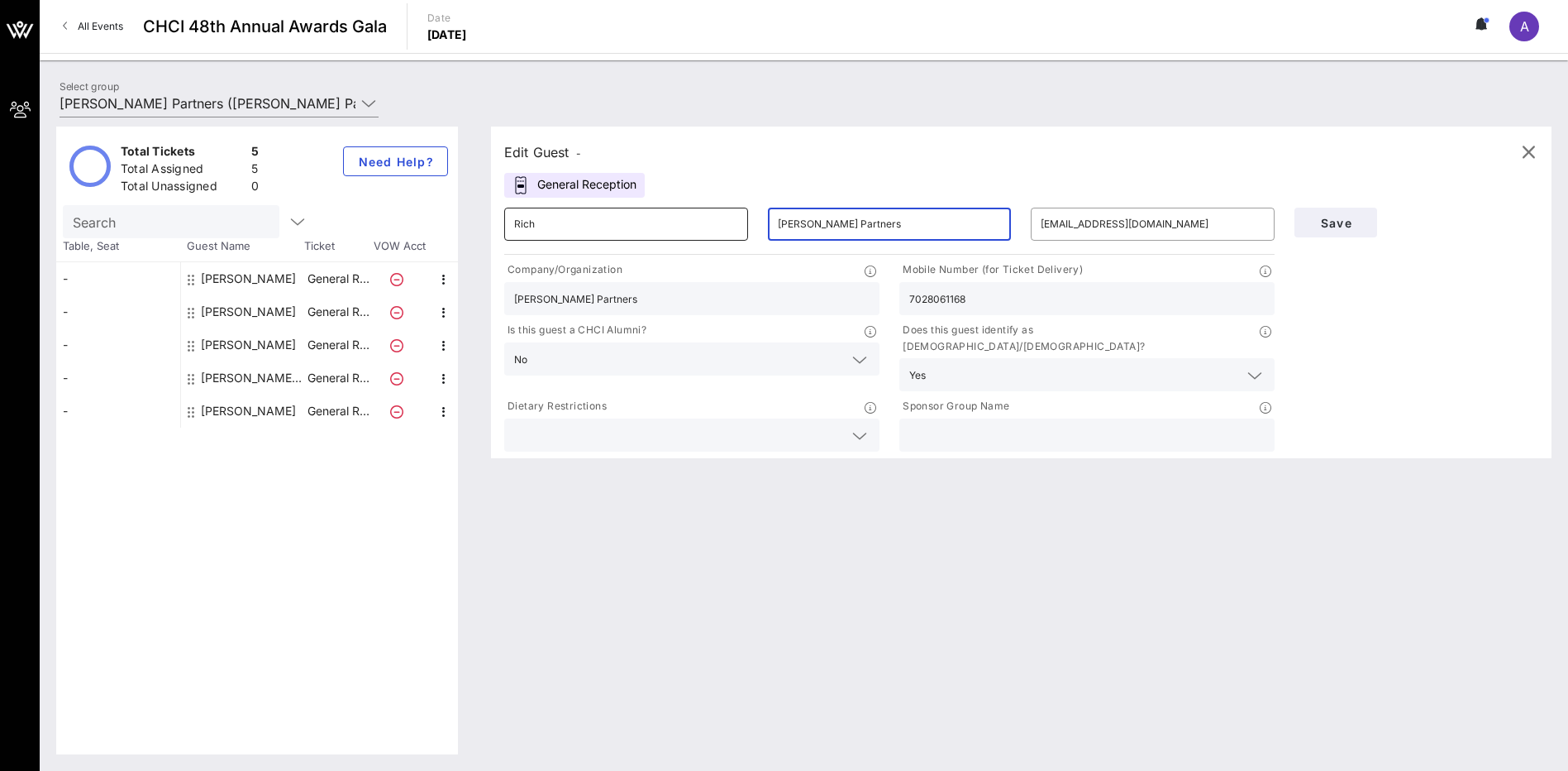
paste input "Lopez"
type input "Lopez"
click at [1338, 221] on span "Save" at bounding box center [1336, 222] width 57 height 14
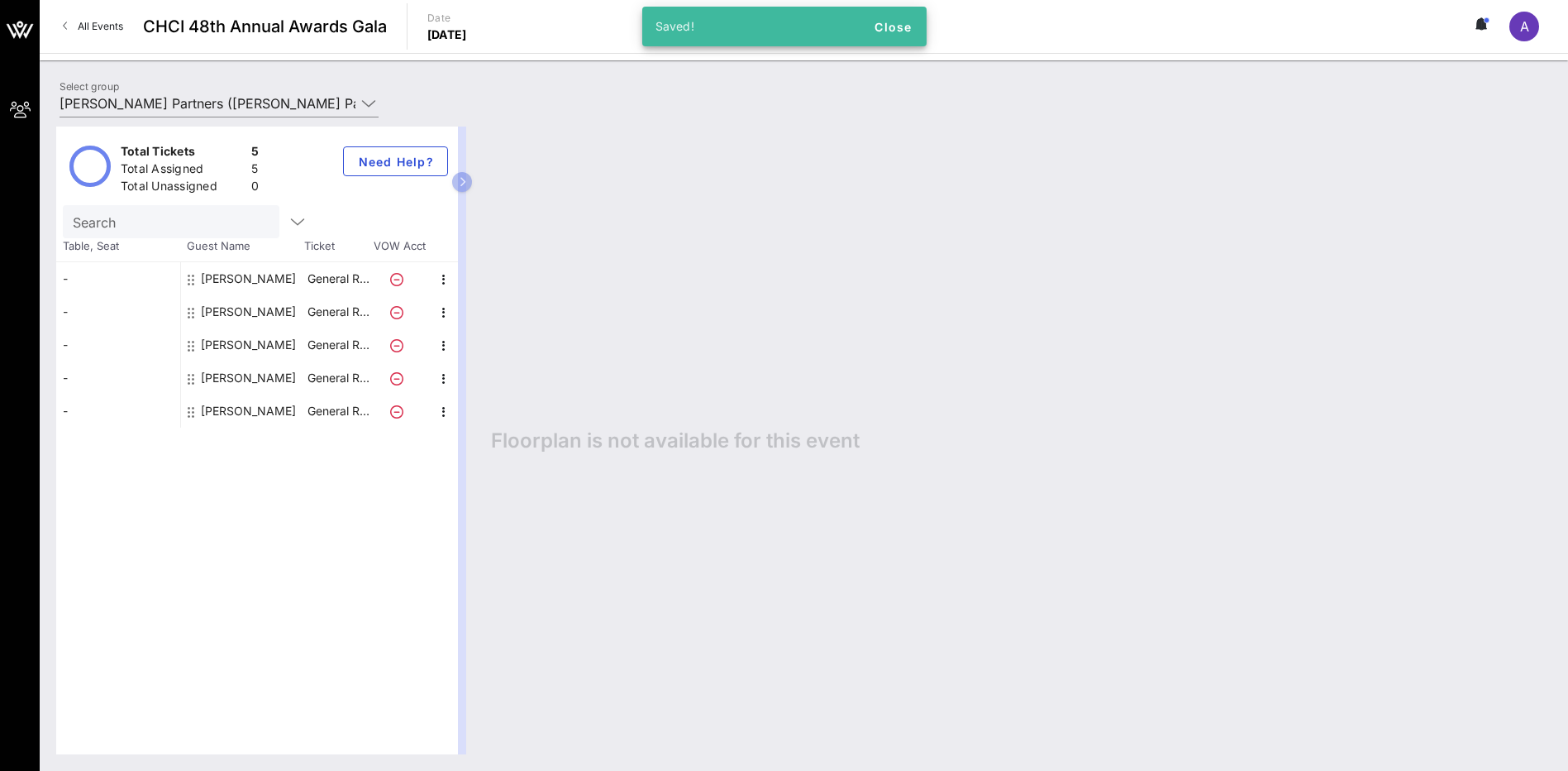
click at [321, 498] on div "Total Tickets 5 Total Assigned 5 Total Unassigned 0 Need Help? Search Table, Se…" at bounding box center [257, 440] width 401 height 627
